Goal: Obtain resource: Download file/media

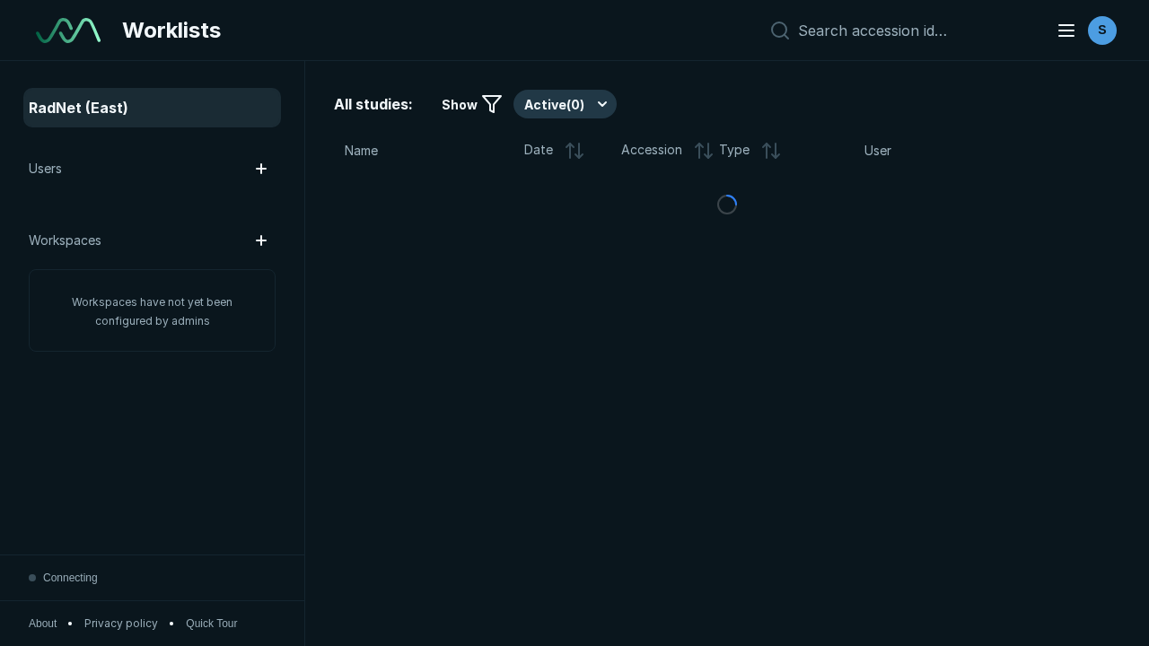
scroll to position [4902, 7477]
